Goal: Task Accomplishment & Management: Use online tool/utility

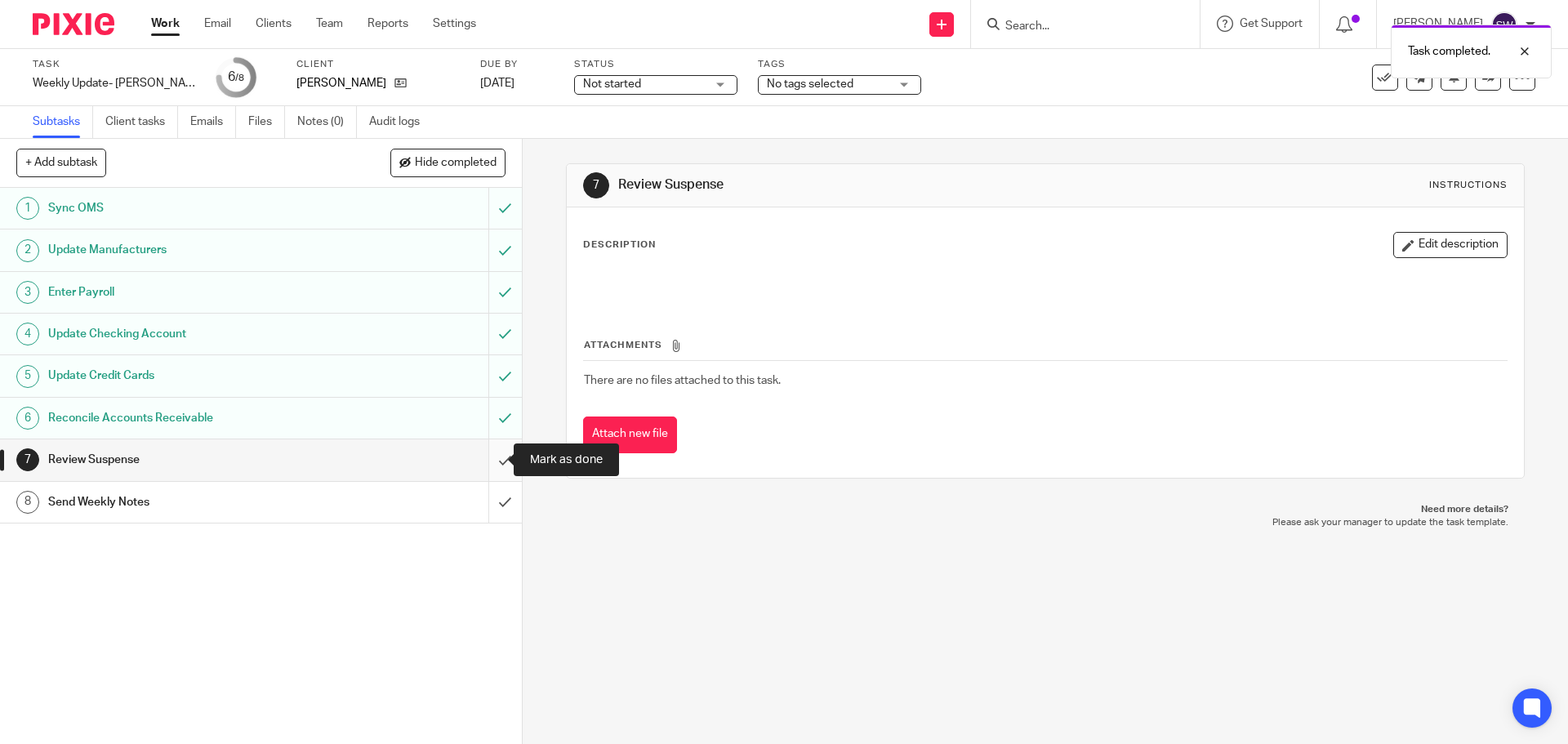
click at [485, 461] on input "submit" at bounding box center [261, 460] width 522 height 41
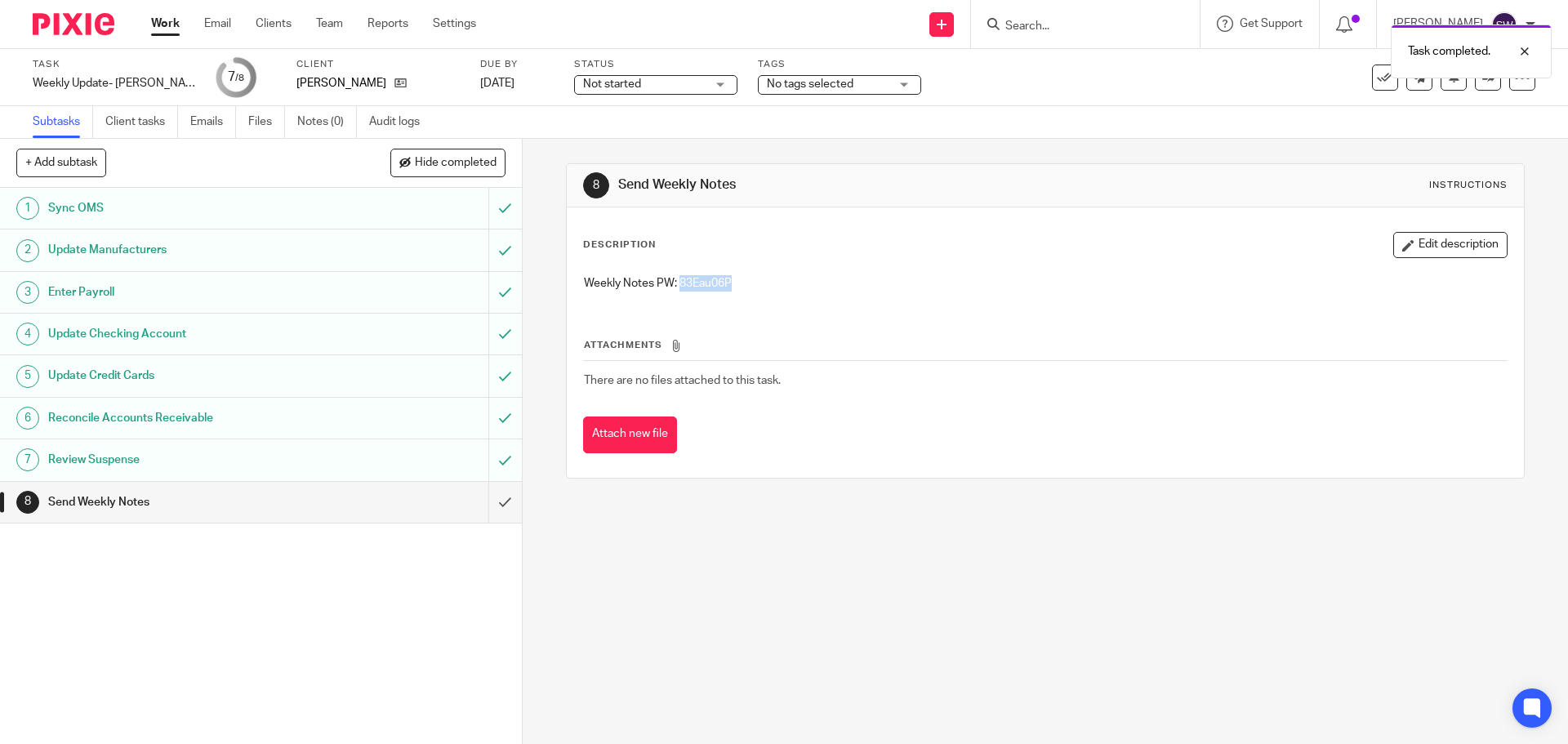
drag, startPoint x: 744, startPoint y: 280, endPoint x: 673, endPoint y: 281, distance: 71.0
click at [673, 281] on p "Weekly Notes PW: 83Eau06P" at bounding box center [1045, 283] width 922 height 16
copy p "83Eau06P"
click at [735, 621] on div "8 Send Weekly Notes Instructions Description Edit description Weekly Notes PW: …" at bounding box center [1045, 441] width 1045 height 605
drag, startPoint x: 499, startPoint y: 493, endPoint x: 463, endPoint y: 493, distance: 36.0
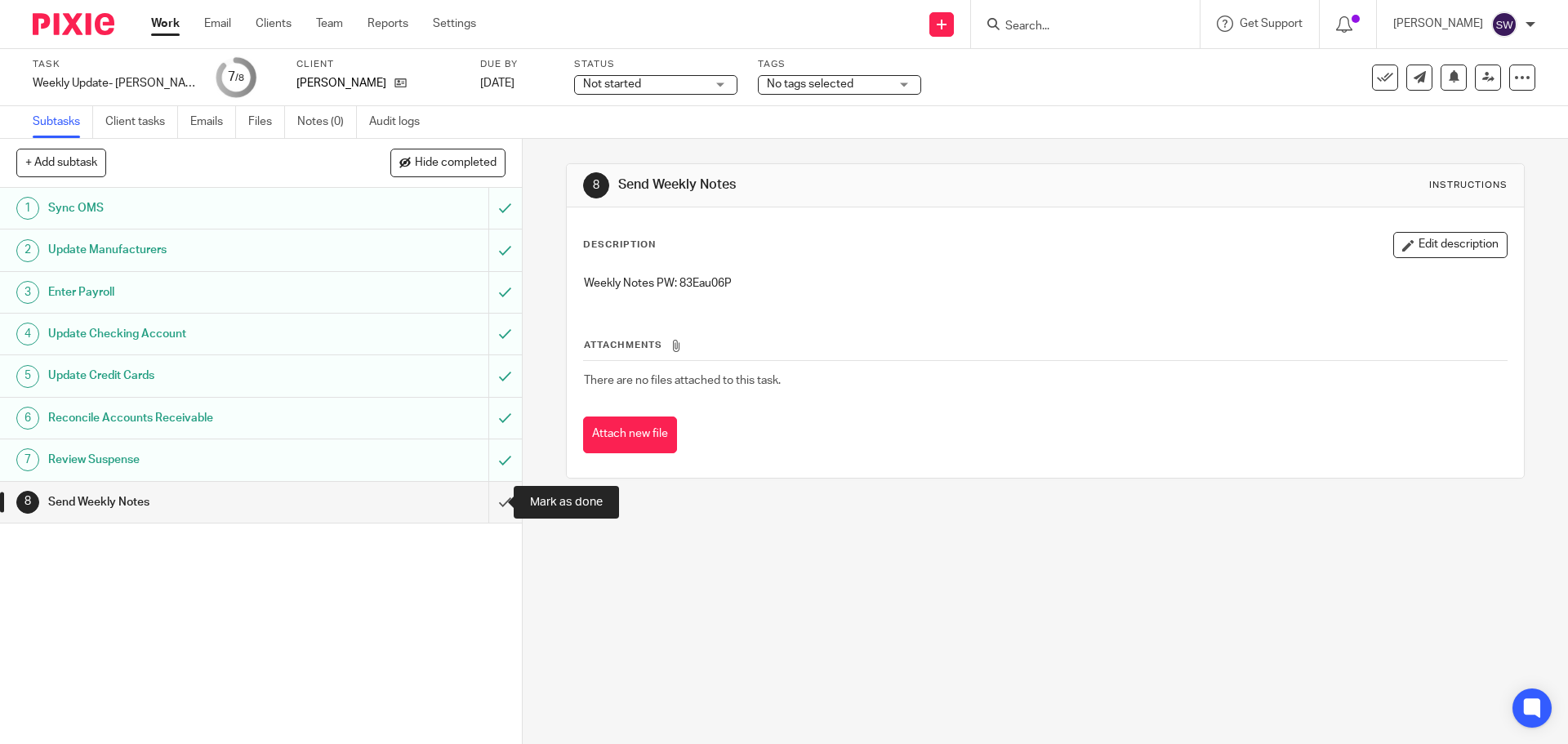
click at [499, 493] on input "submit" at bounding box center [261, 502] width 522 height 41
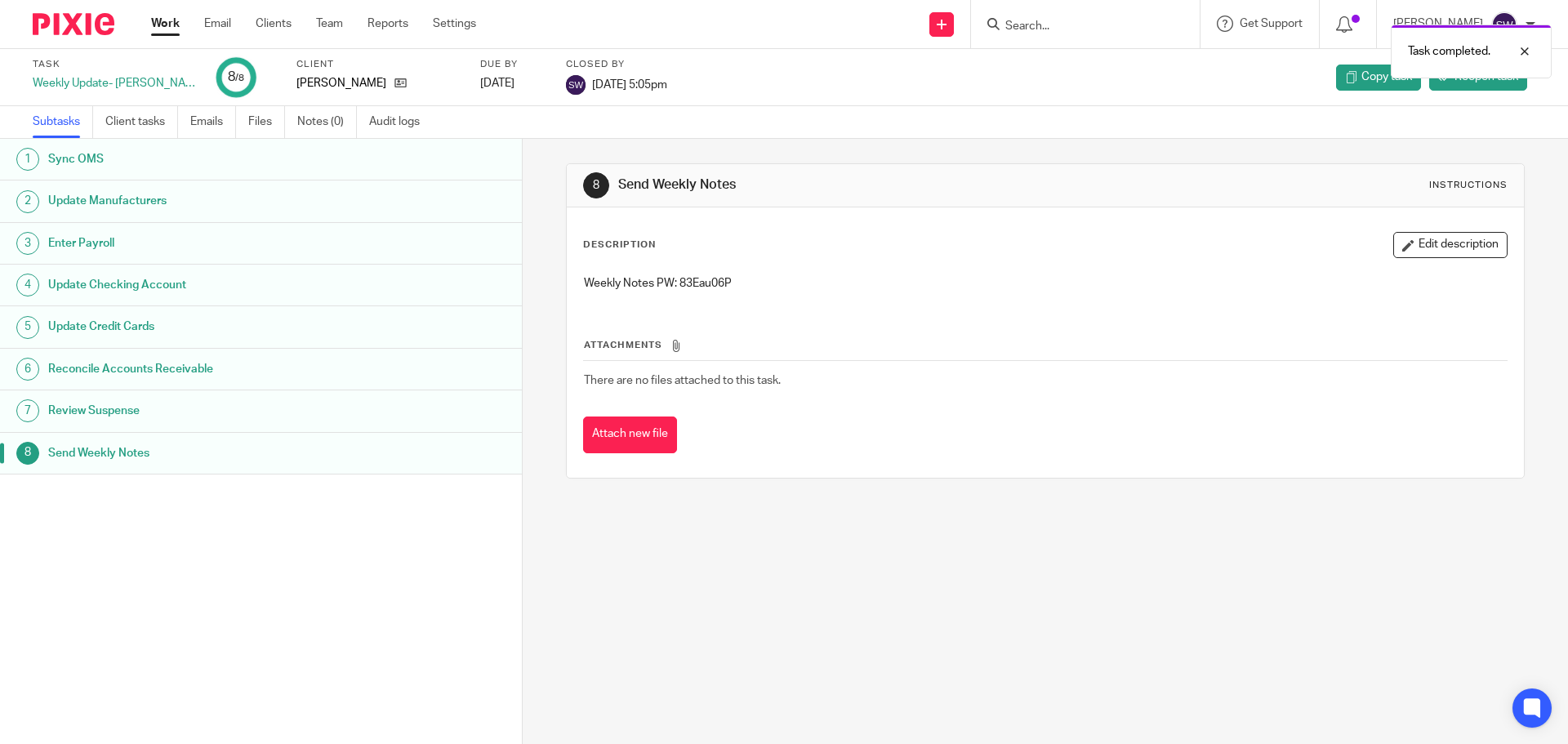
click at [676, 574] on div "8 Send Weekly Notes Instructions Description Edit description Weekly Notes PW: …" at bounding box center [1045, 441] width 1045 height 605
click at [165, 23] on link "Work" at bounding box center [165, 23] width 28 height 16
